Goal: Find specific page/section: Find specific page/section

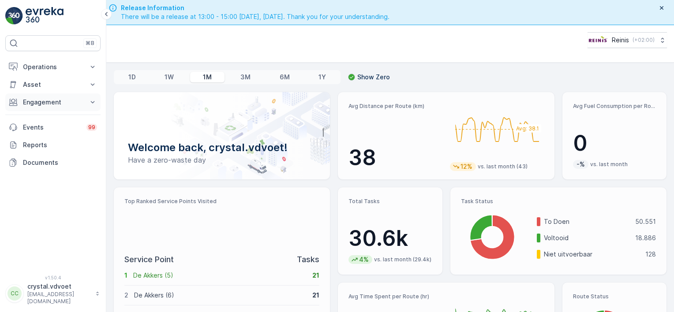
click at [78, 101] on p "Engagement" at bounding box center [53, 102] width 60 height 9
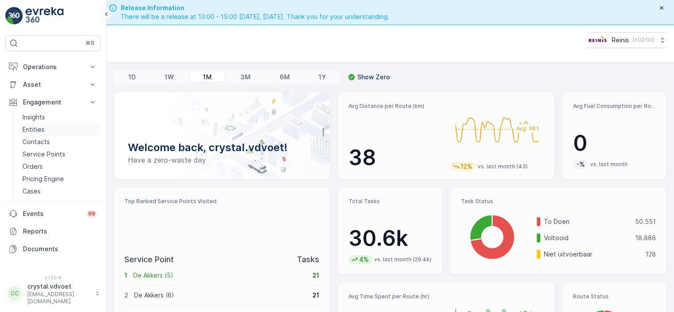
click at [64, 125] on link "Entities" at bounding box center [60, 129] width 82 height 12
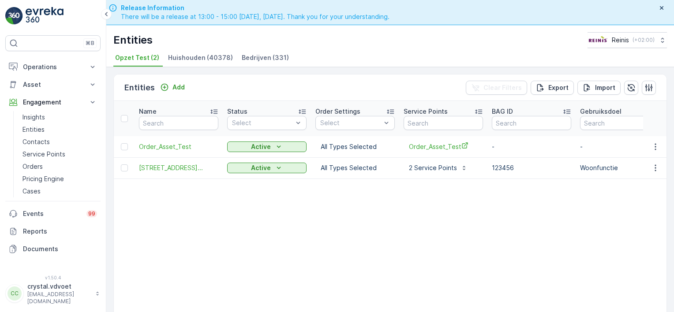
click at [254, 60] on span "Bedrijven (331)" at bounding box center [265, 57] width 47 height 9
